Goal: Task Accomplishment & Management: Use online tool/utility

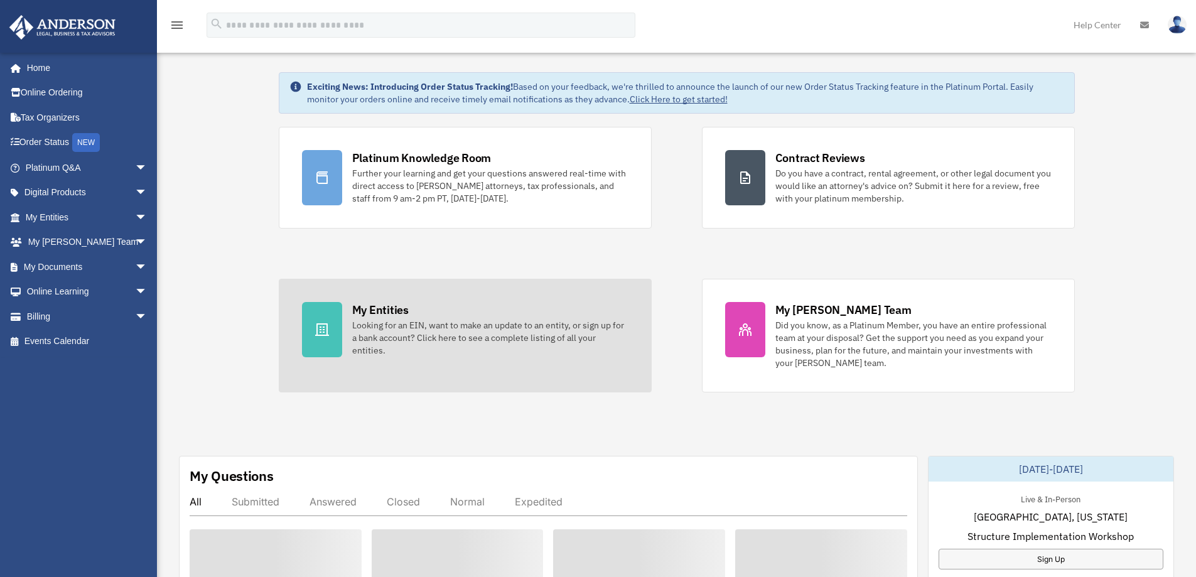
scroll to position [126, 0]
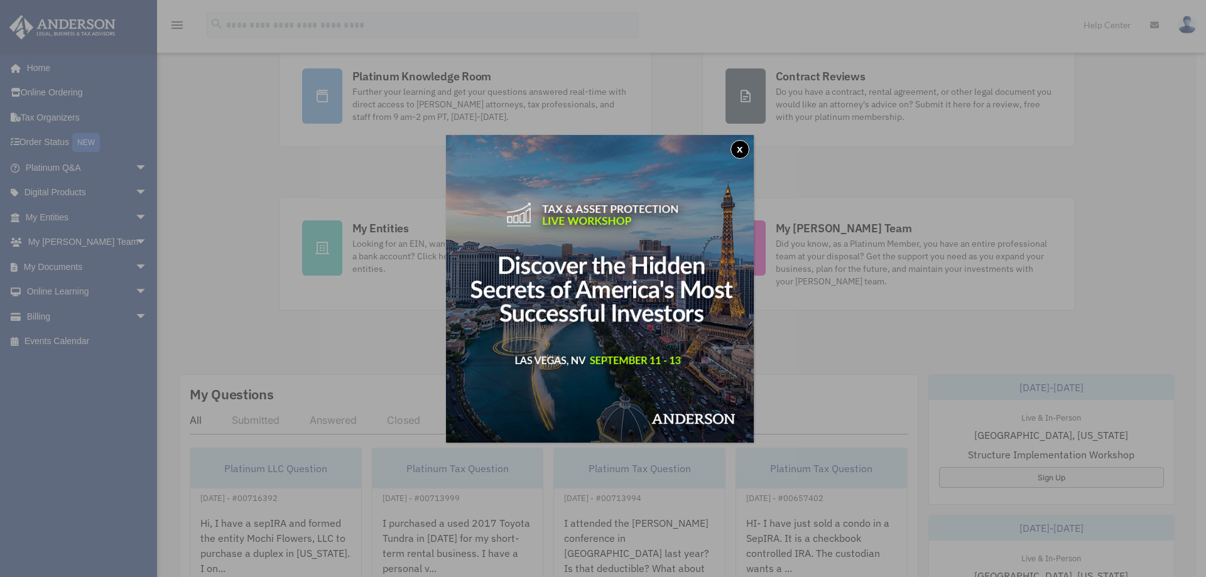
click at [745, 148] on button "x" at bounding box center [739, 149] width 19 height 19
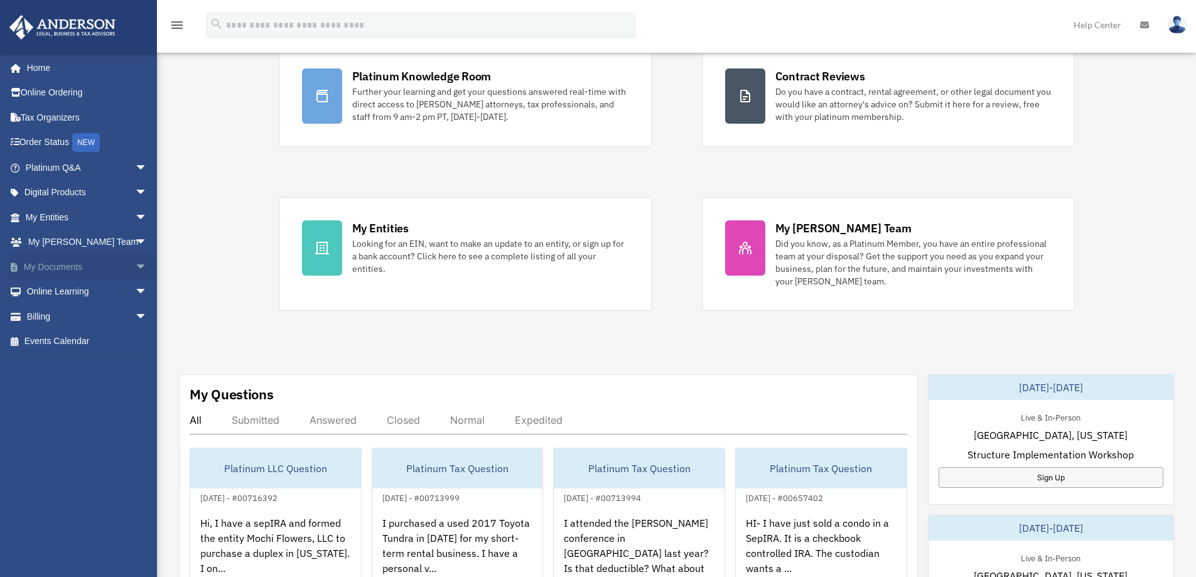
click at [135, 265] on span "arrow_drop_down" at bounding box center [147, 267] width 25 height 26
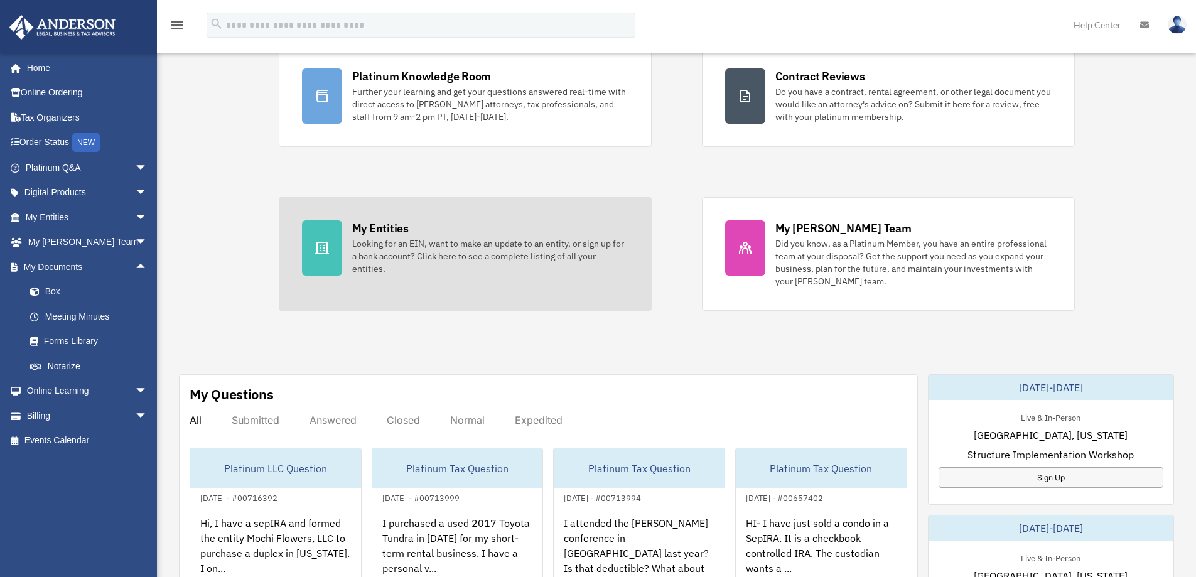
click at [320, 262] on div at bounding box center [322, 247] width 40 height 55
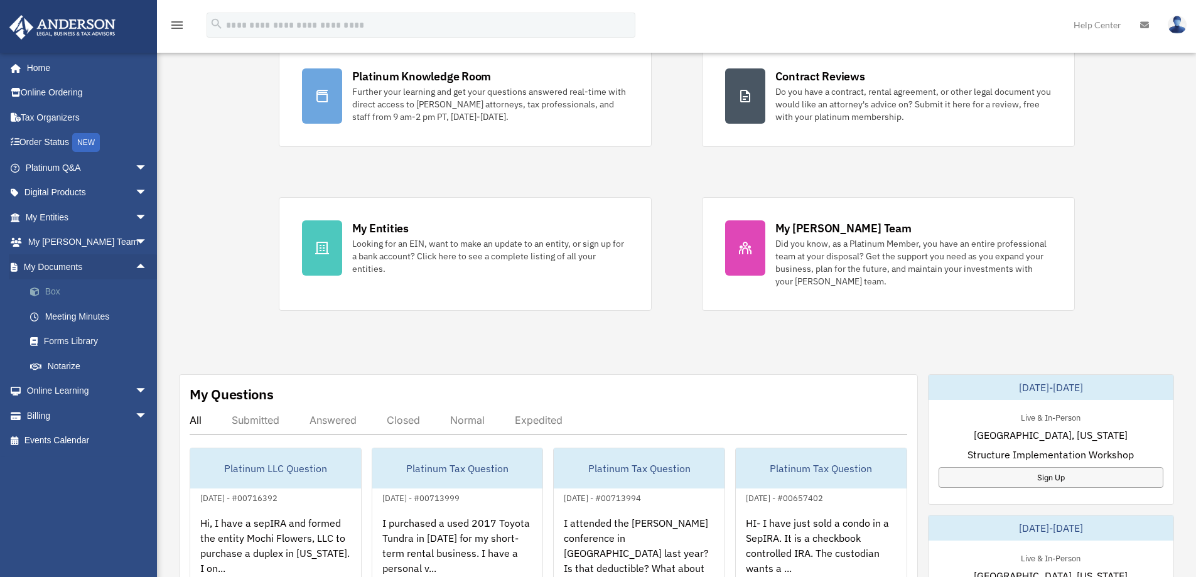
click at [53, 291] on link "Box" at bounding box center [92, 291] width 149 height 25
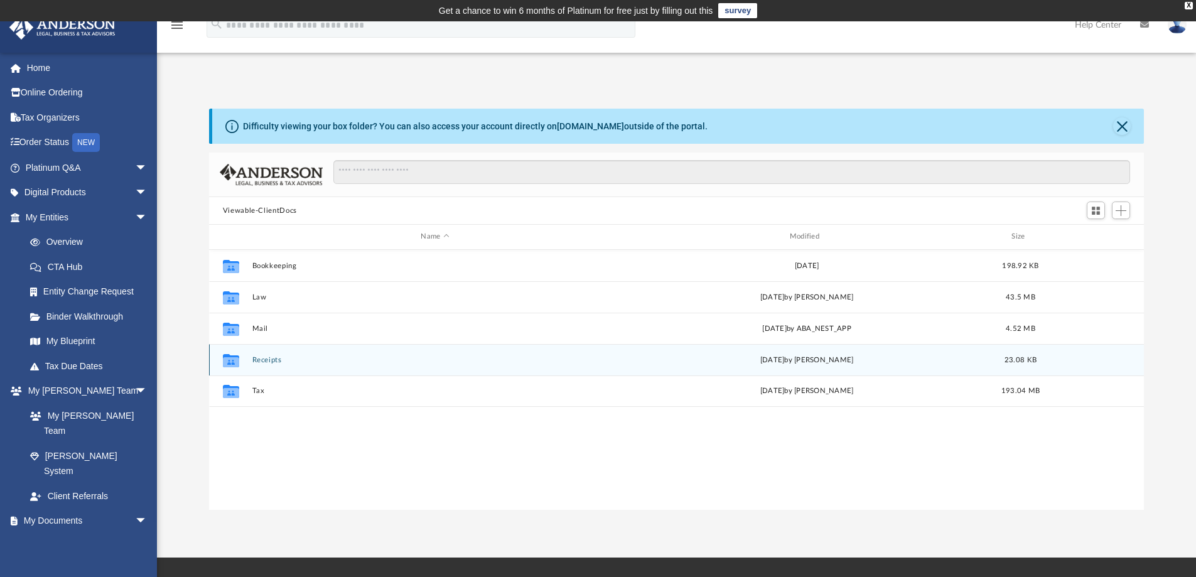
scroll to position [276, 926]
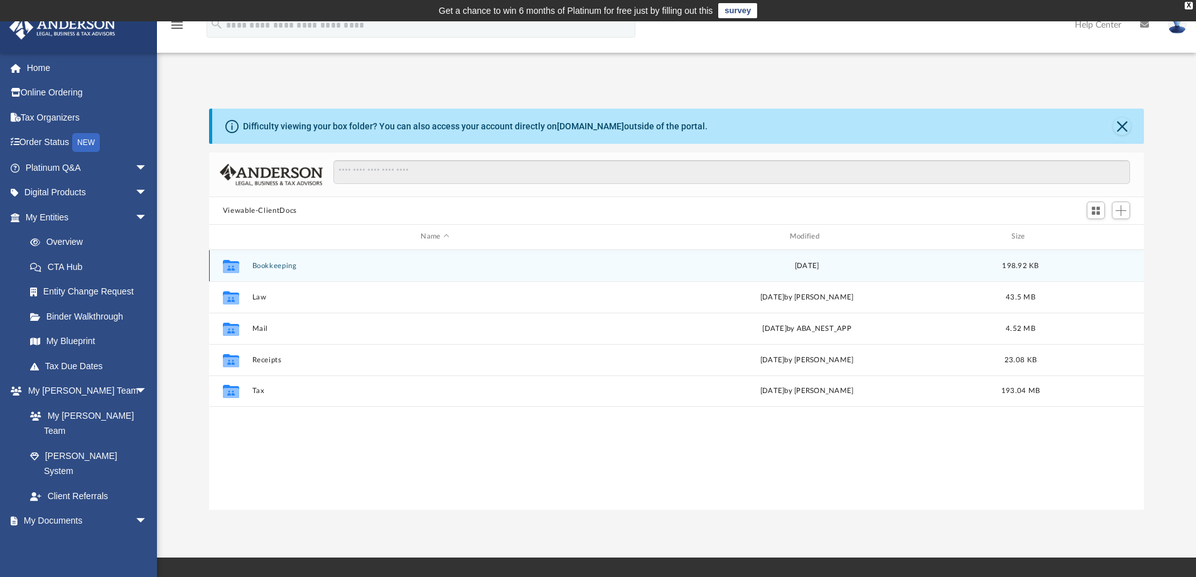
click at [269, 269] on button "Bookkeeping" at bounding box center [435, 266] width 366 height 8
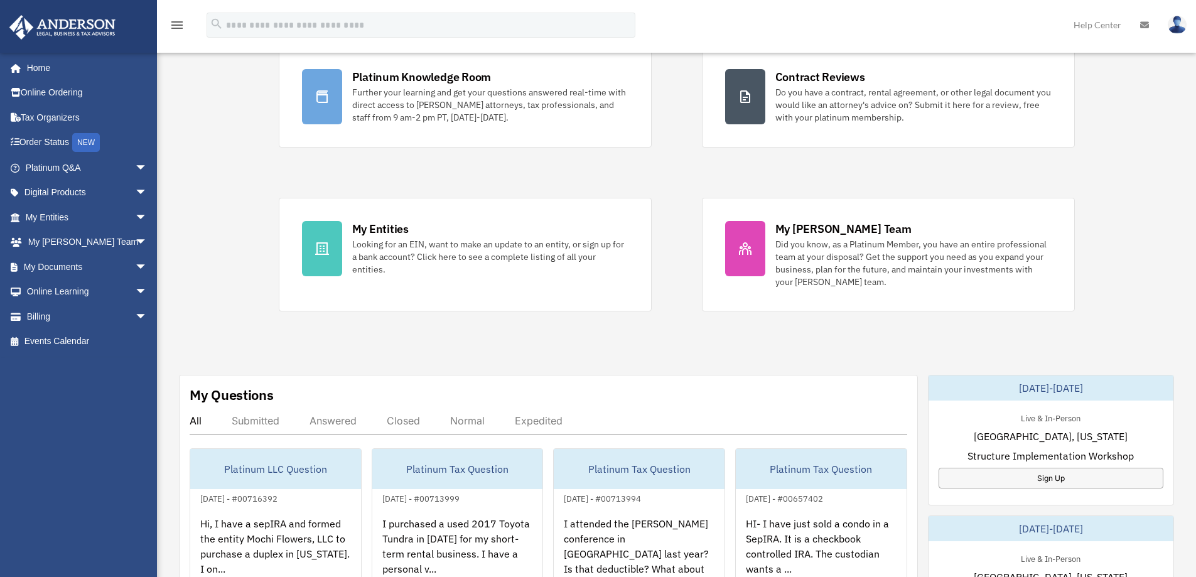
scroll to position [126, 0]
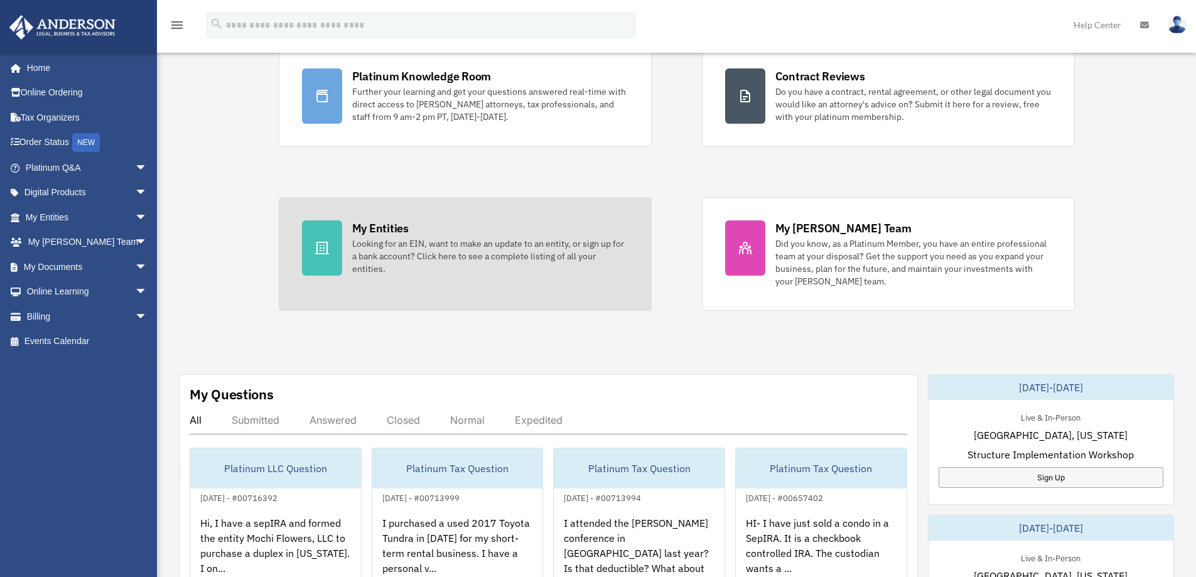
click at [330, 241] on div at bounding box center [322, 247] width 40 height 55
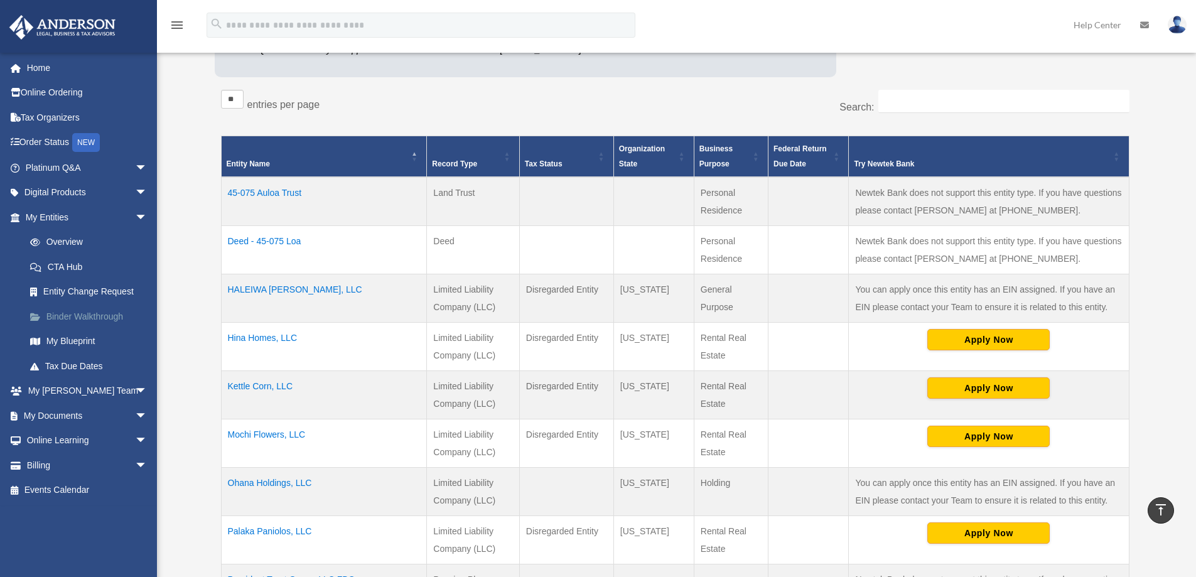
scroll to position [188, 0]
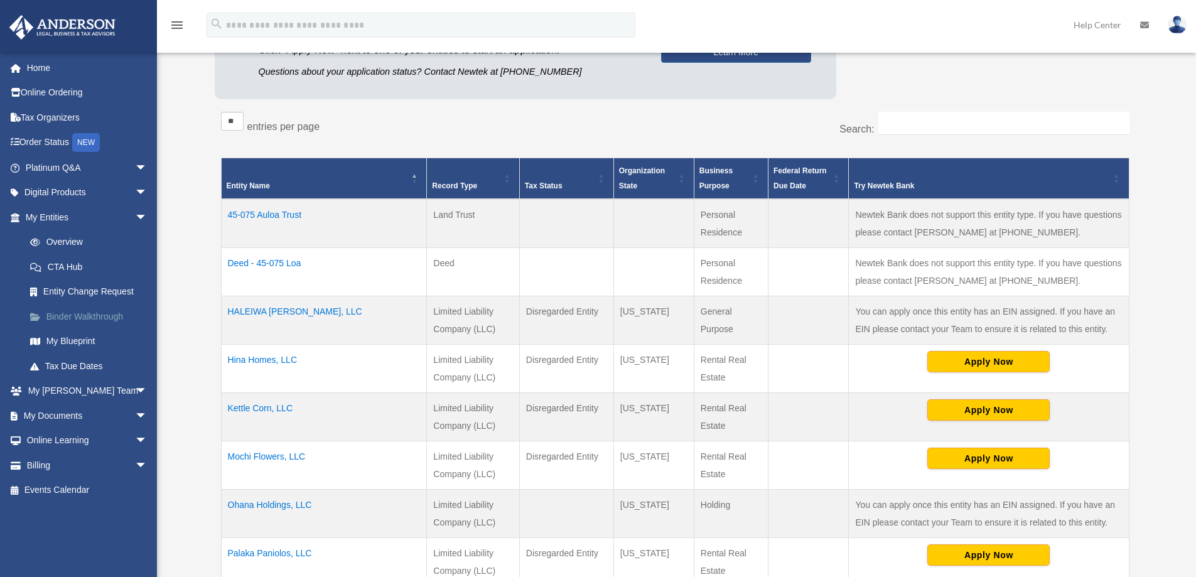
click at [53, 317] on link "Binder Walkthrough" at bounding box center [92, 316] width 149 height 25
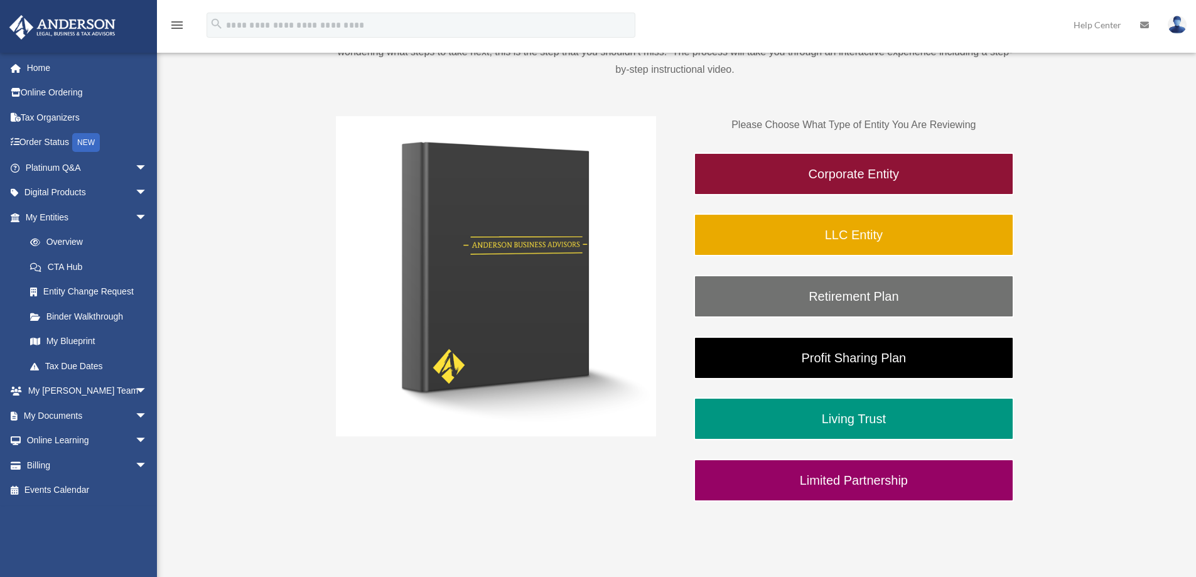
scroll to position [196, 0]
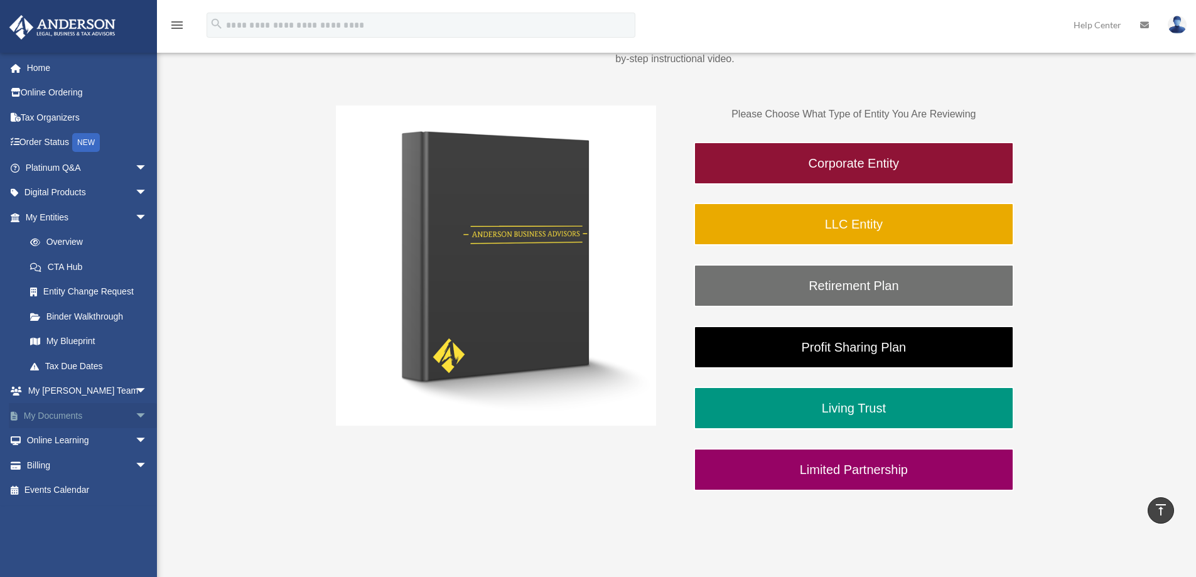
click at [66, 414] on link "My Documents arrow_drop_down" at bounding box center [88, 415] width 158 height 25
click at [135, 414] on span "arrow_drop_down" at bounding box center [147, 416] width 25 height 26
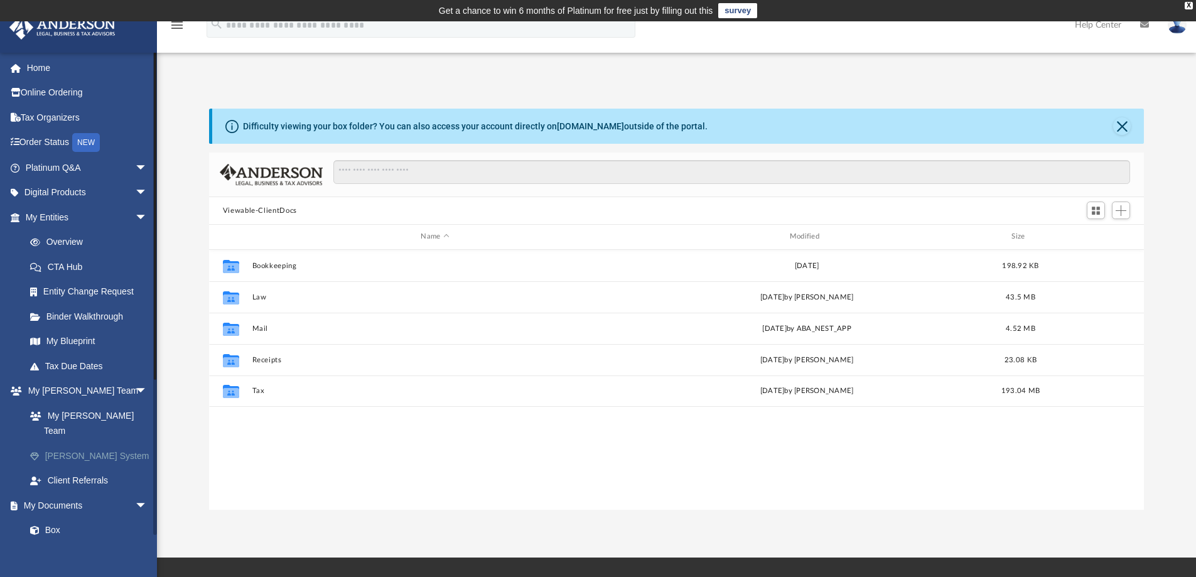
scroll to position [276, 926]
click at [57, 533] on link "Box" at bounding box center [92, 545] width 149 height 25
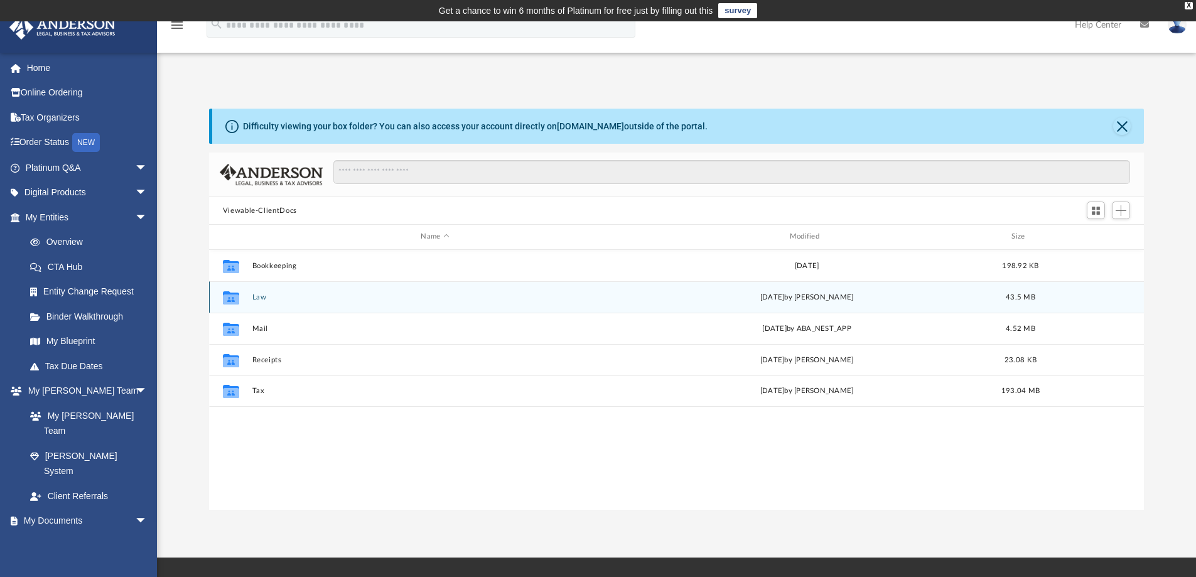
click at [232, 297] on icon "grid" at bounding box center [231, 297] width 16 height 13
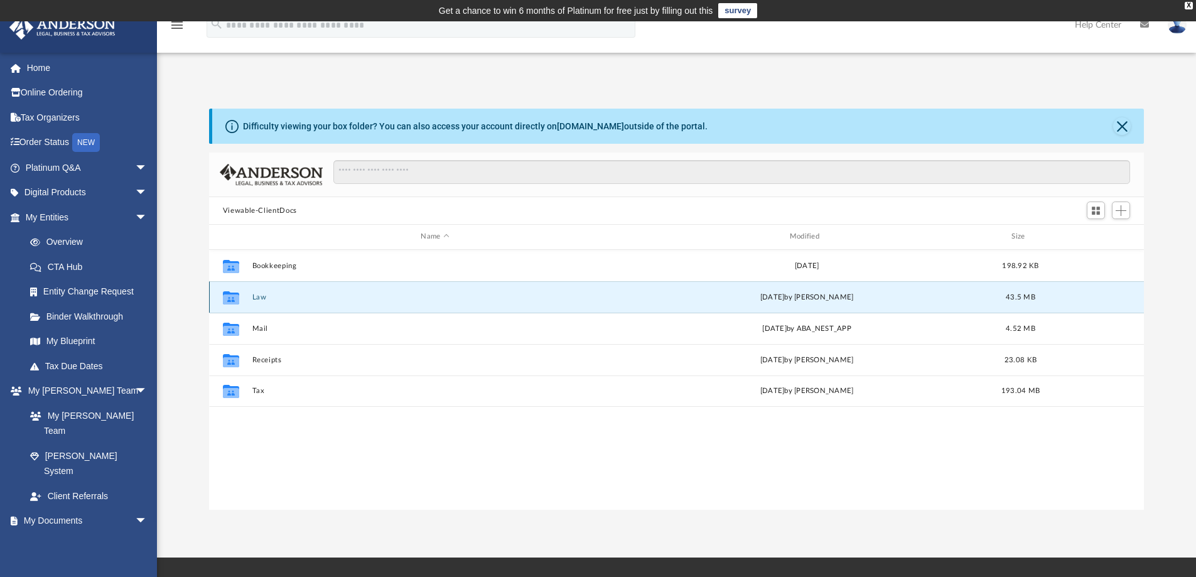
click at [239, 297] on icon "Collaborated Folder" at bounding box center [231, 297] width 20 height 20
click at [261, 298] on button "Law" at bounding box center [435, 297] width 366 height 8
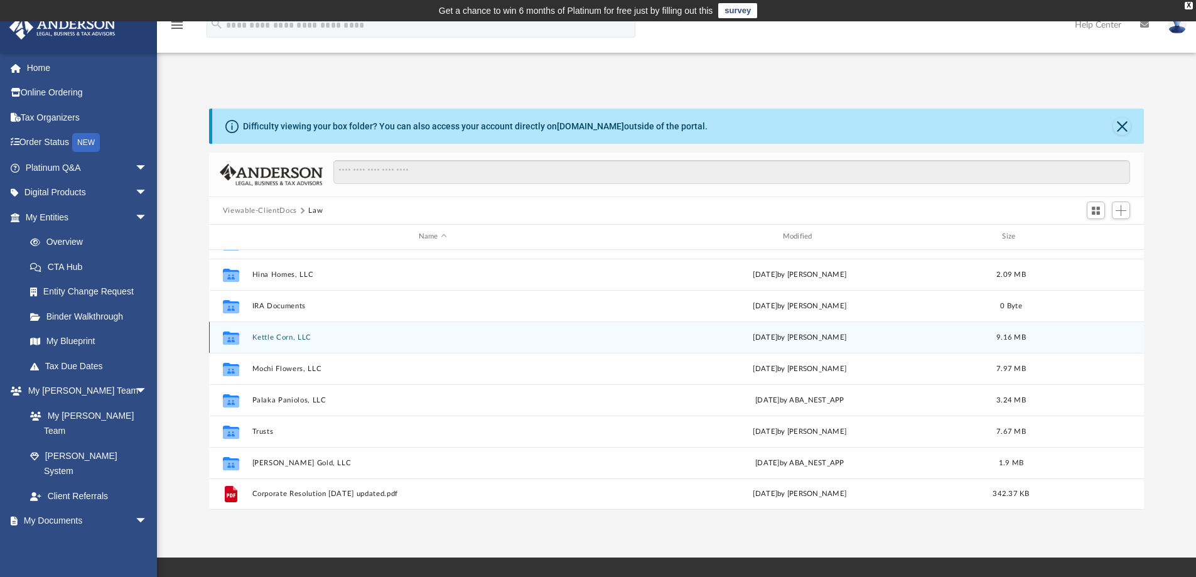
scroll to position [0, 0]
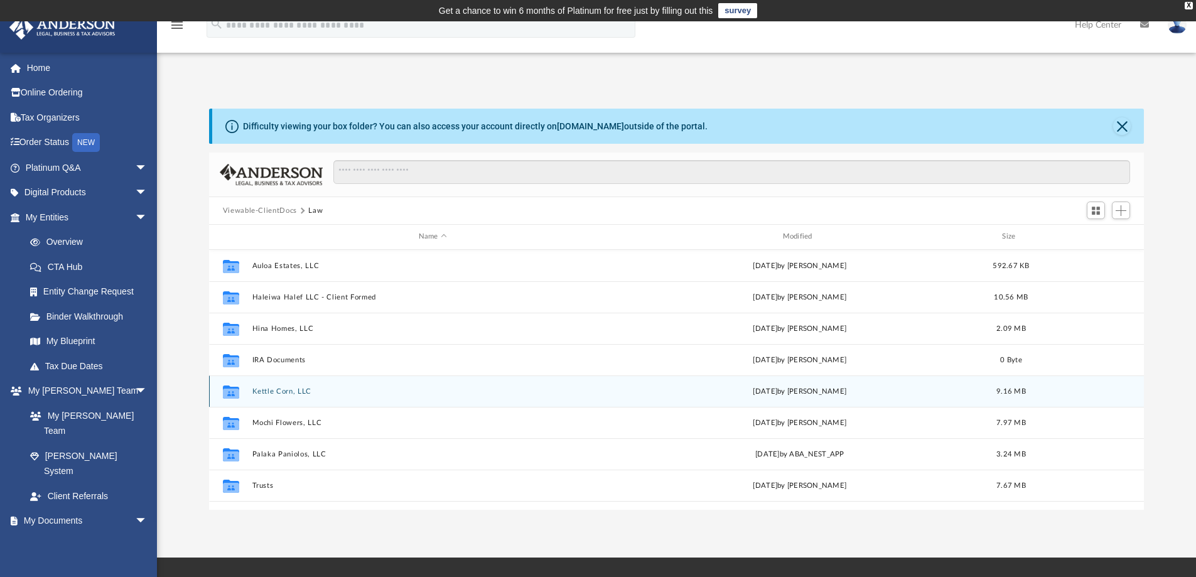
click at [229, 392] on icon "grid" at bounding box center [231, 391] width 16 height 13
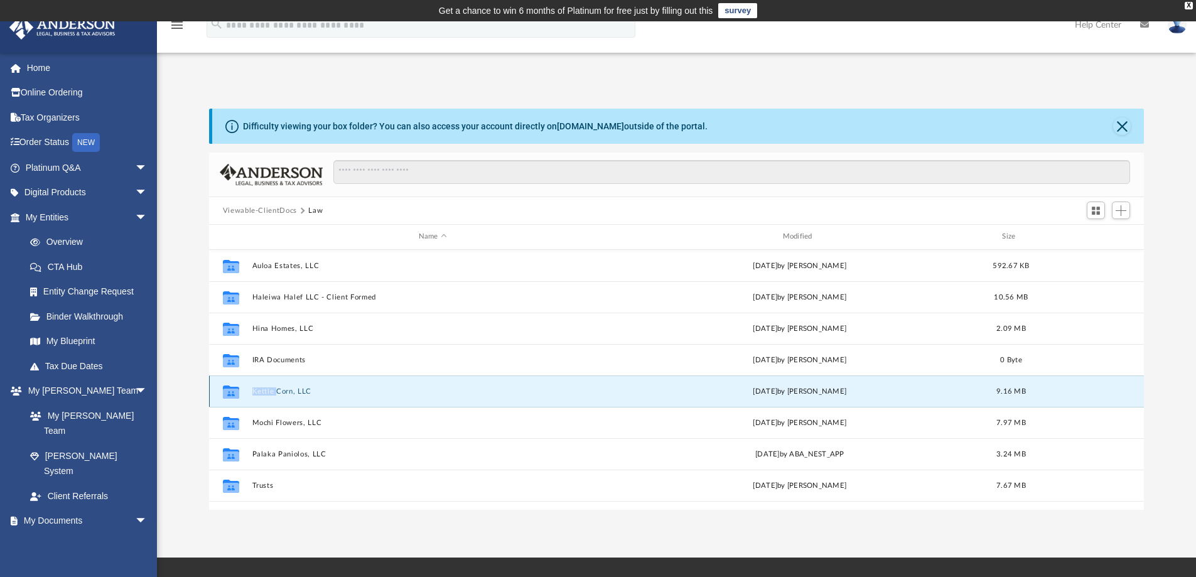
click at [229, 392] on icon "grid" at bounding box center [231, 391] width 16 height 13
click at [308, 391] on button "Kettle Corn, LLC" at bounding box center [433, 391] width 362 height 8
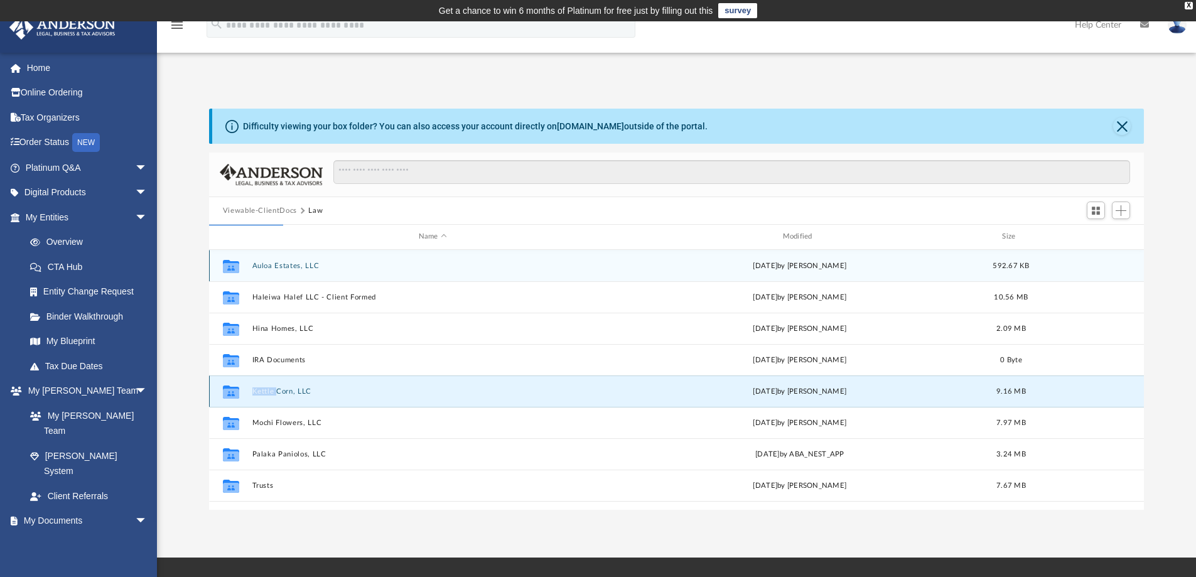
click at [305, 391] on button "Kettle Corn, LLC" at bounding box center [433, 391] width 362 height 8
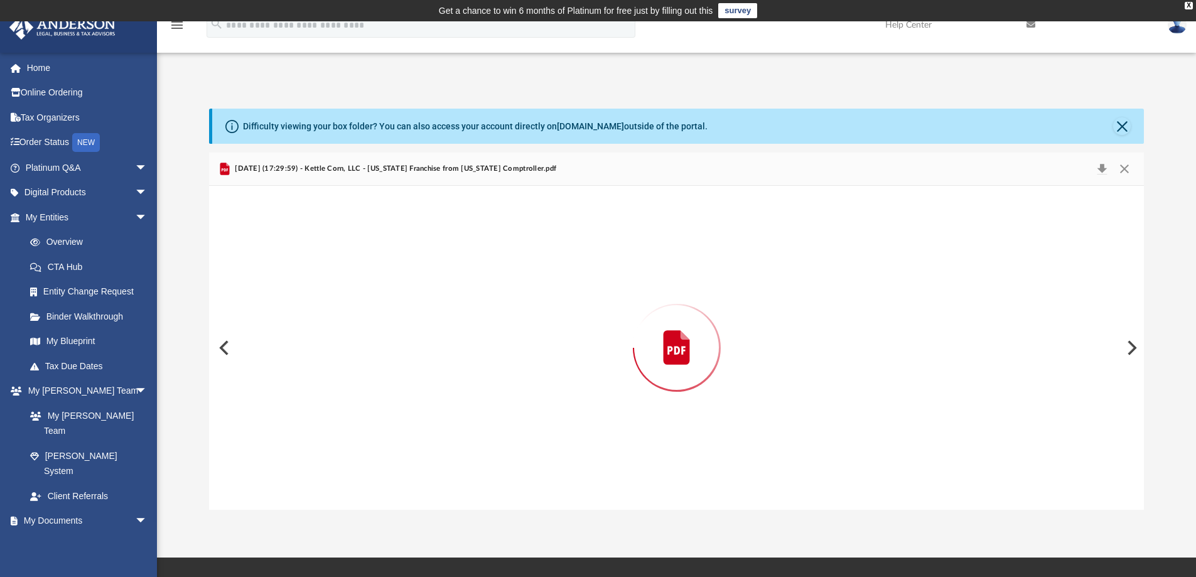
click at [304, 391] on div "Preview" at bounding box center [677, 348] width 936 height 324
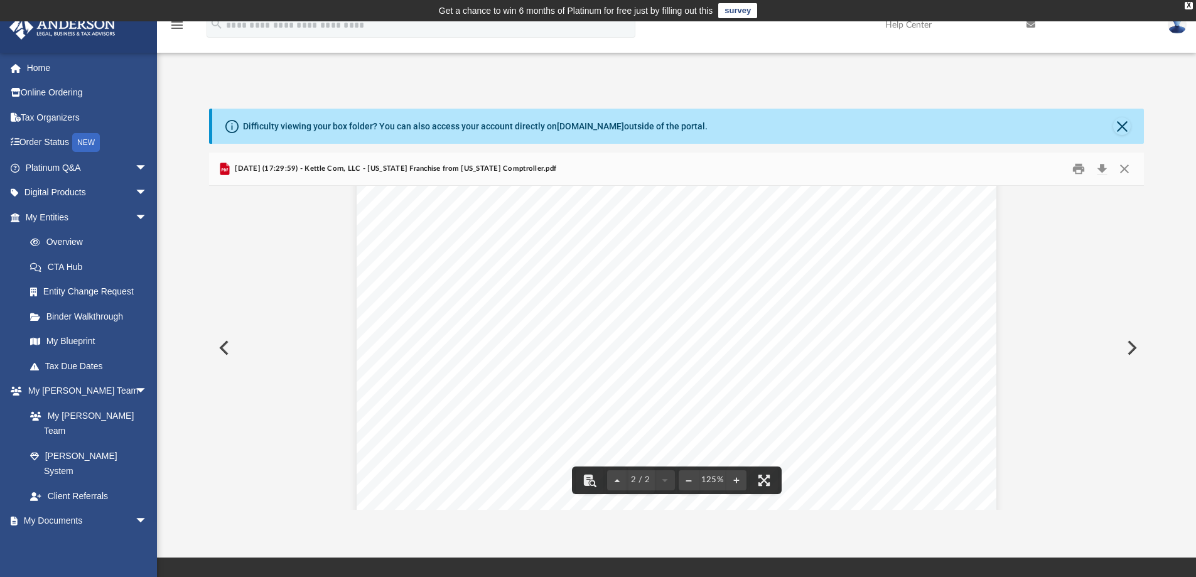
scroll to position [1130, 0]
click at [218, 347] on button "Preview" at bounding box center [223, 347] width 28 height 35
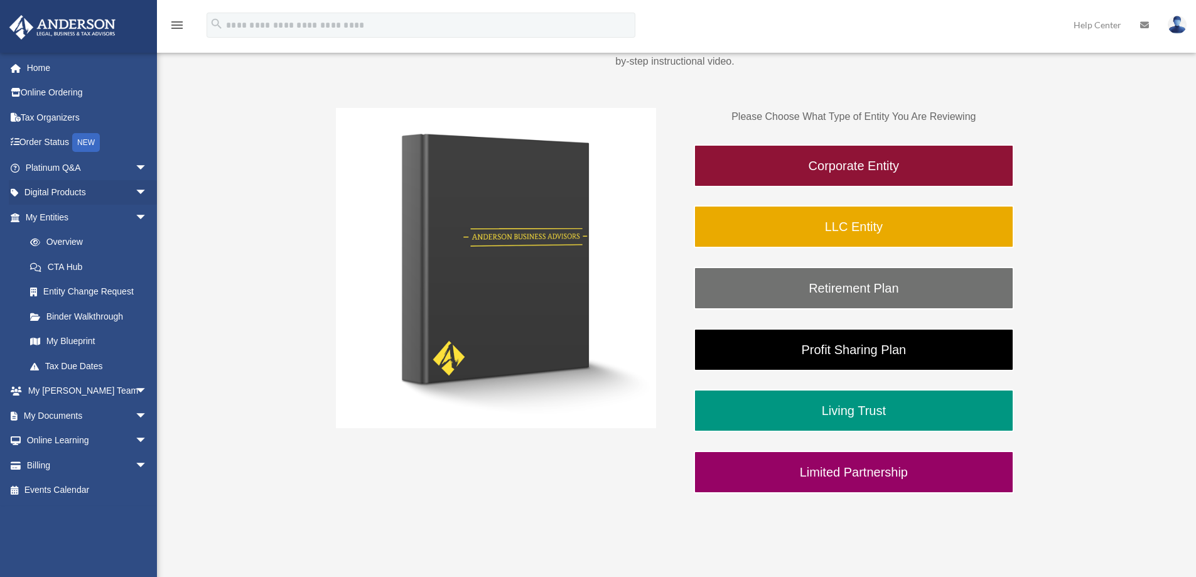
scroll to position [196, 0]
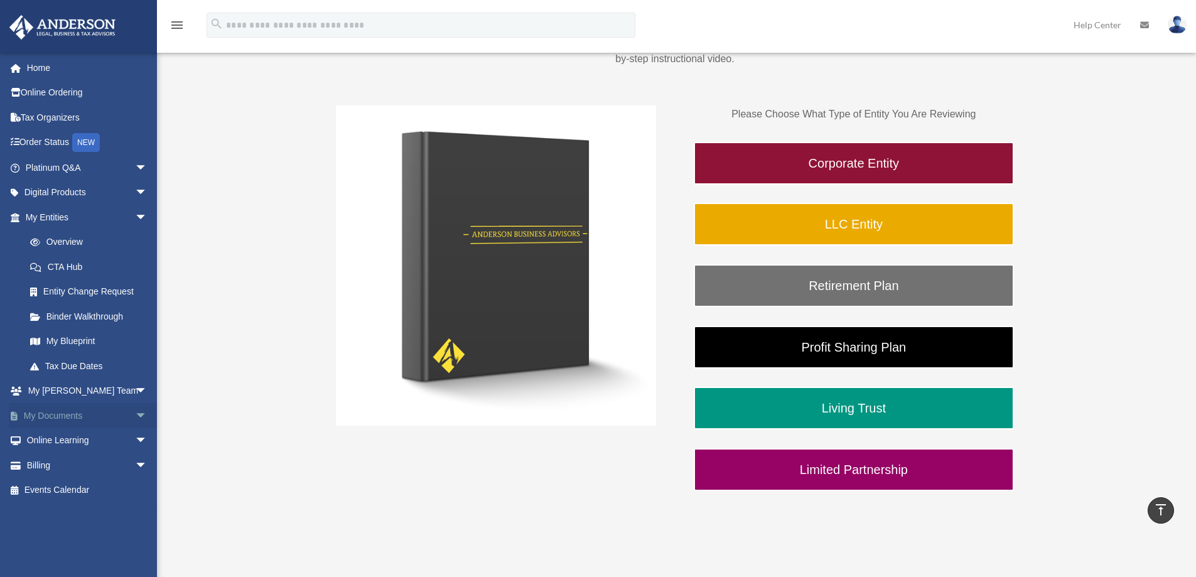
click at [135, 415] on span "arrow_drop_down" at bounding box center [147, 416] width 25 height 26
click at [55, 439] on link "Box" at bounding box center [92, 440] width 149 height 25
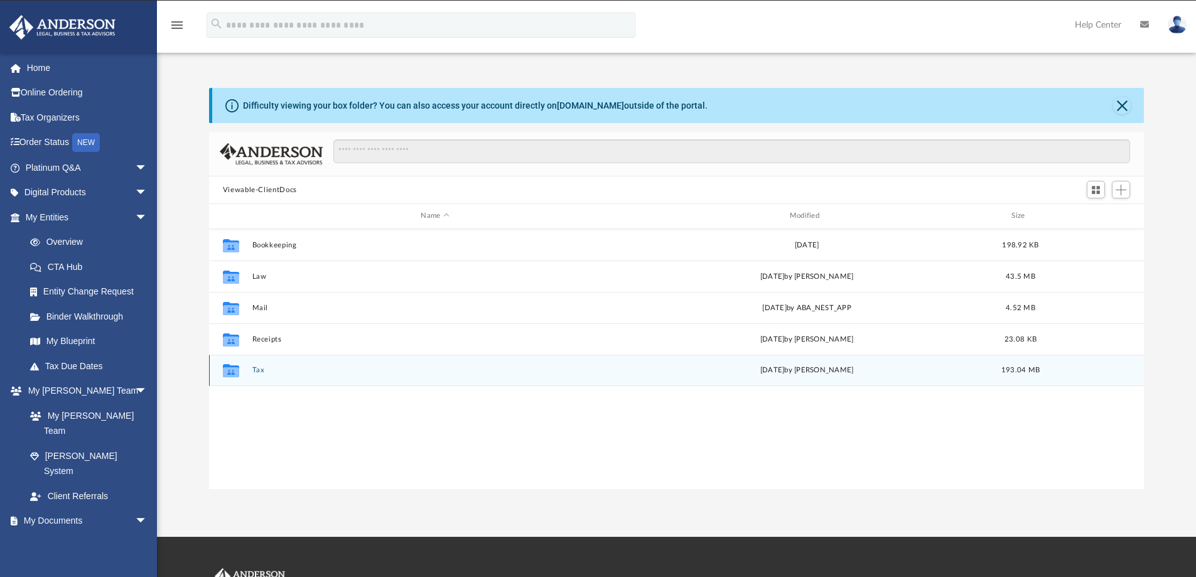
scroll to position [276, 926]
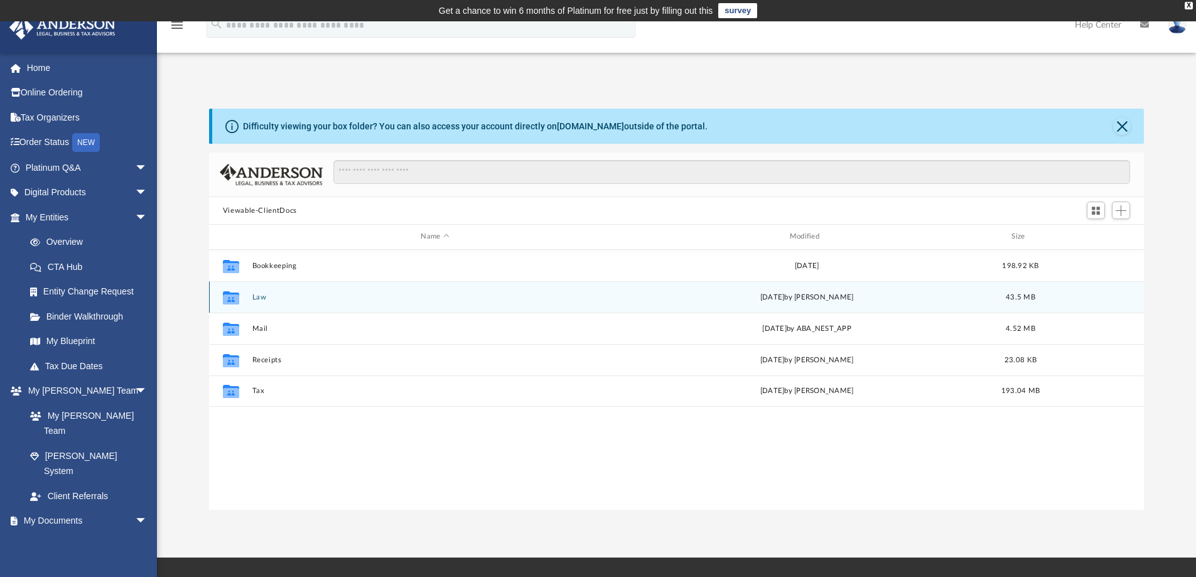
click at [259, 300] on button "Law" at bounding box center [435, 297] width 366 height 8
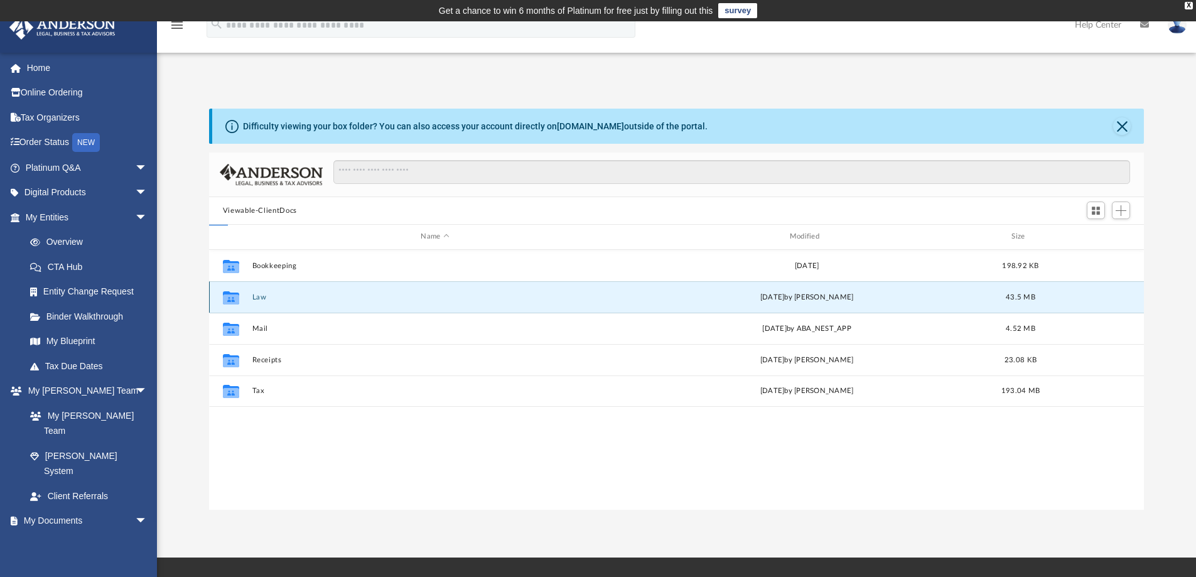
click at [259, 300] on button "Law" at bounding box center [435, 297] width 366 height 8
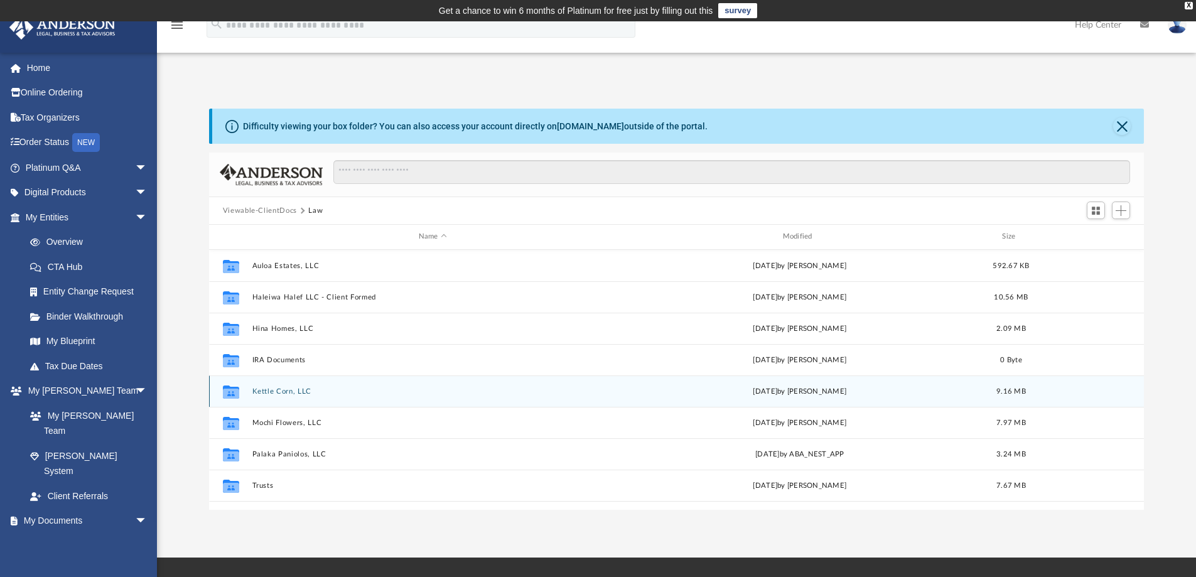
click at [274, 393] on button "Kettle Corn, LLC" at bounding box center [433, 391] width 362 height 8
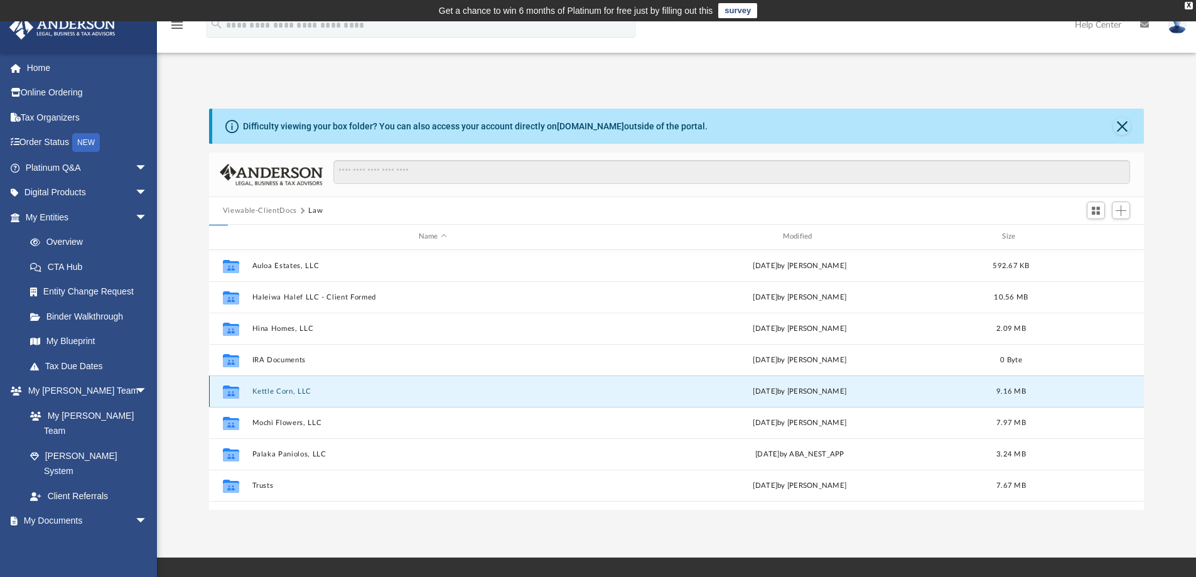
click at [274, 393] on button "Kettle Corn, LLC" at bounding box center [433, 391] width 362 height 8
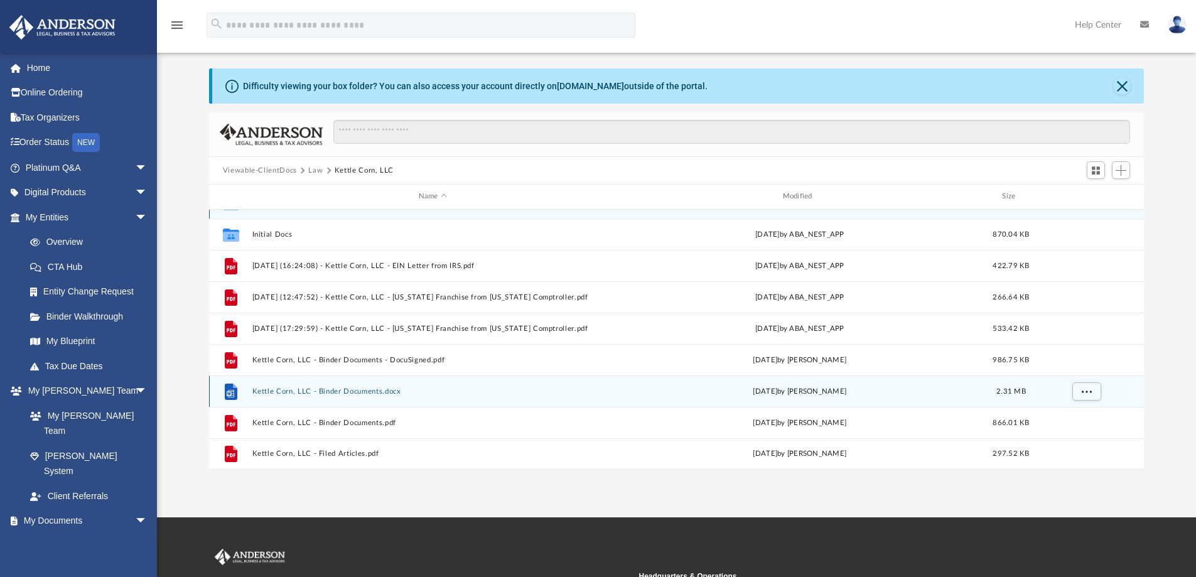
scroll to position [63, 0]
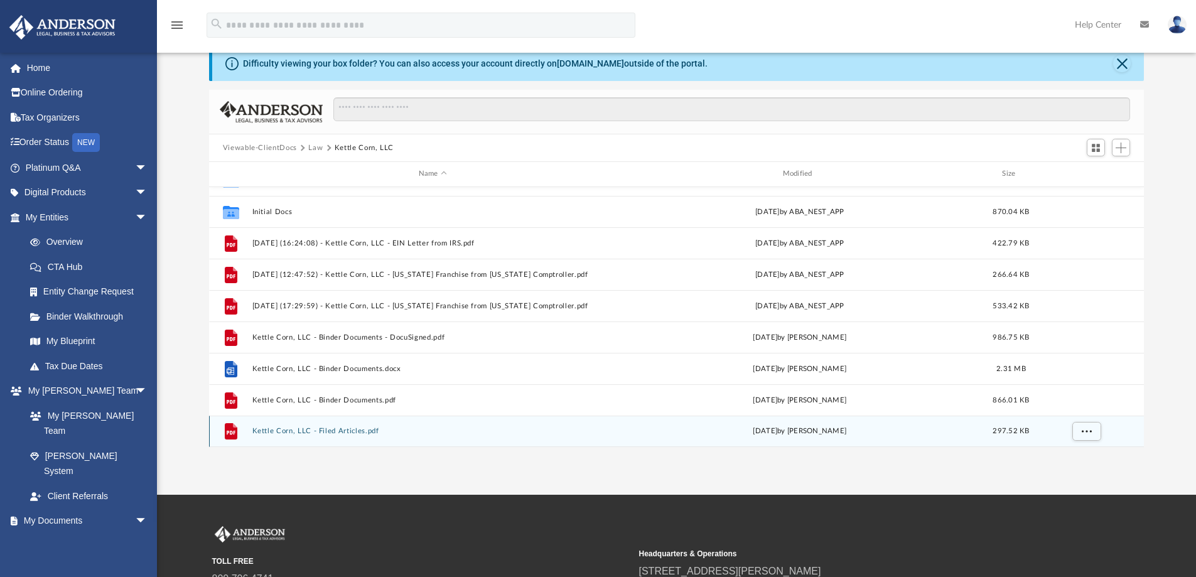
click at [346, 431] on button "Kettle Corn, LLC - Filed Articles.pdf" at bounding box center [433, 431] width 362 height 8
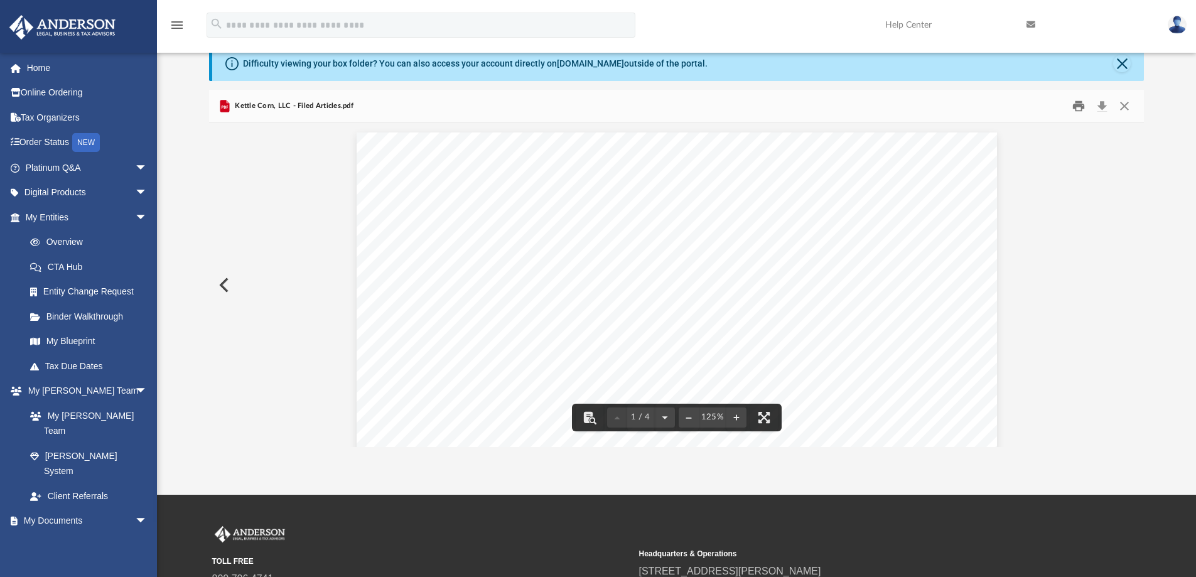
click at [1078, 105] on button "Print" at bounding box center [1078, 106] width 25 height 19
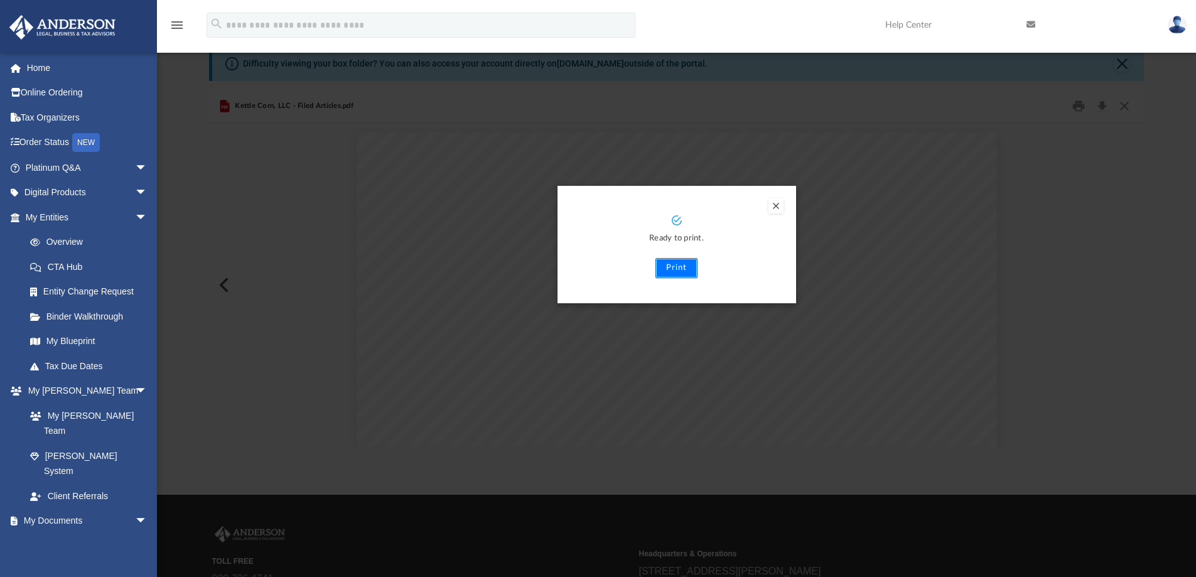
click at [672, 268] on button "Print" at bounding box center [677, 268] width 42 height 20
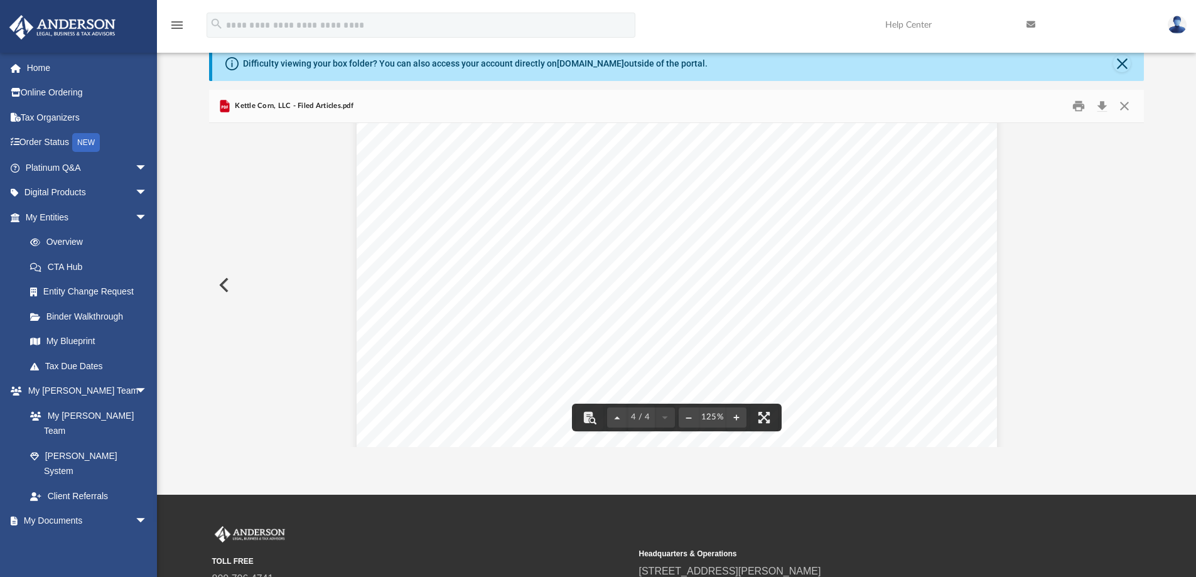
scroll to position [3067, 0]
